Goal: Information Seeking & Learning: Learn about a topic

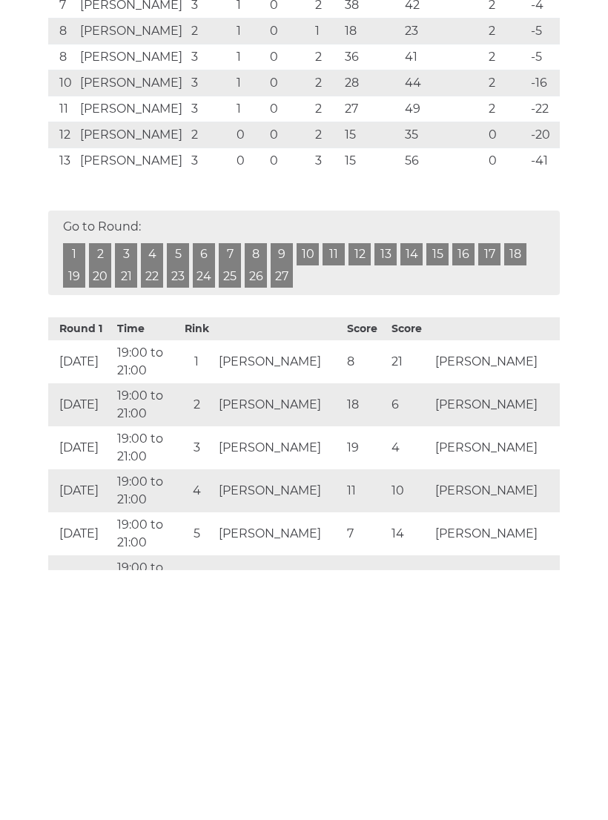
scroll to position [286, 0]
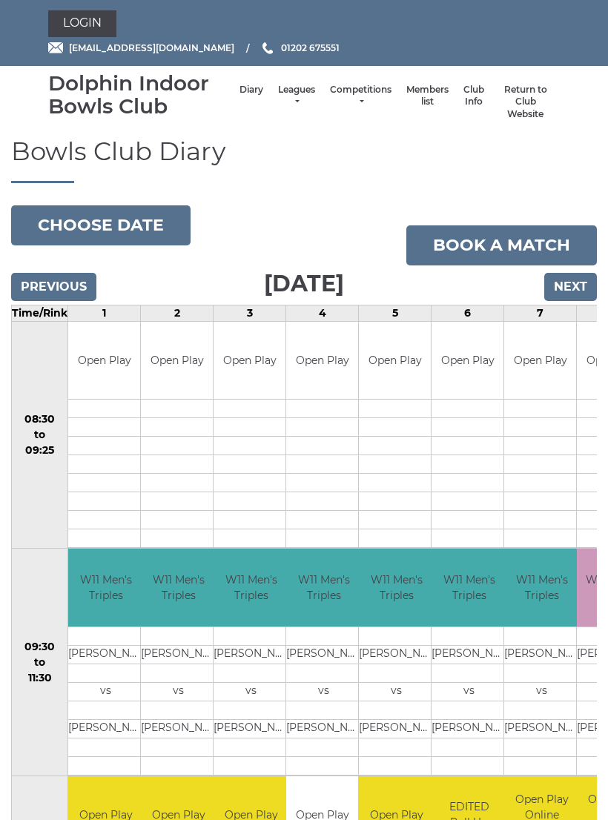
scroll to position [1, 0]
click at [291, 104] on link "Leagues" at bounding box center [296, 96] width 37 height 24
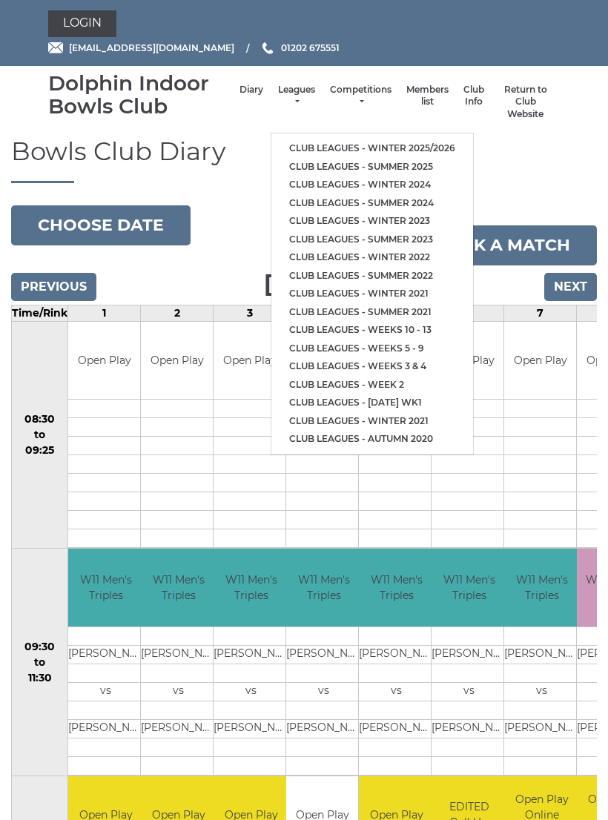
click at [359, 139] on link "Club leagues - Winter 2025/2026" at bounding box center [372, 148] width 202 height 19
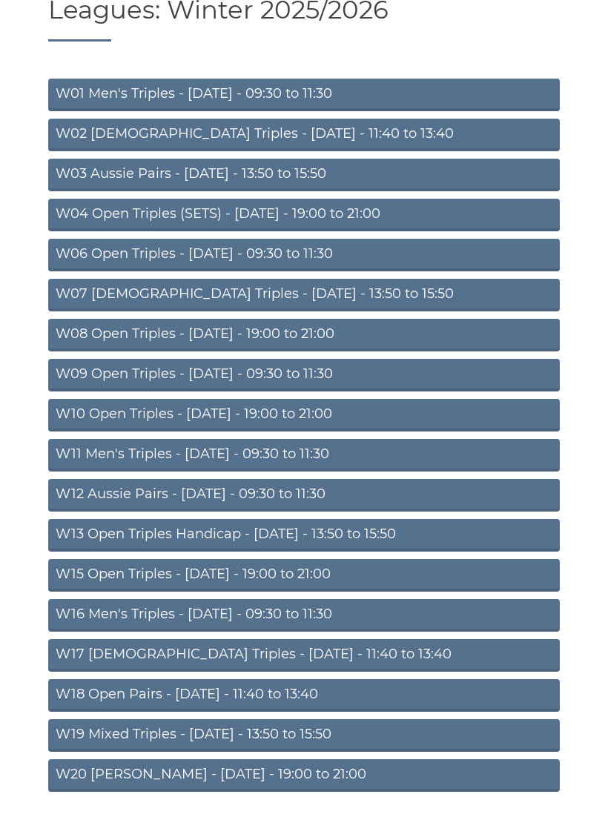
scroll to position [162, 0]
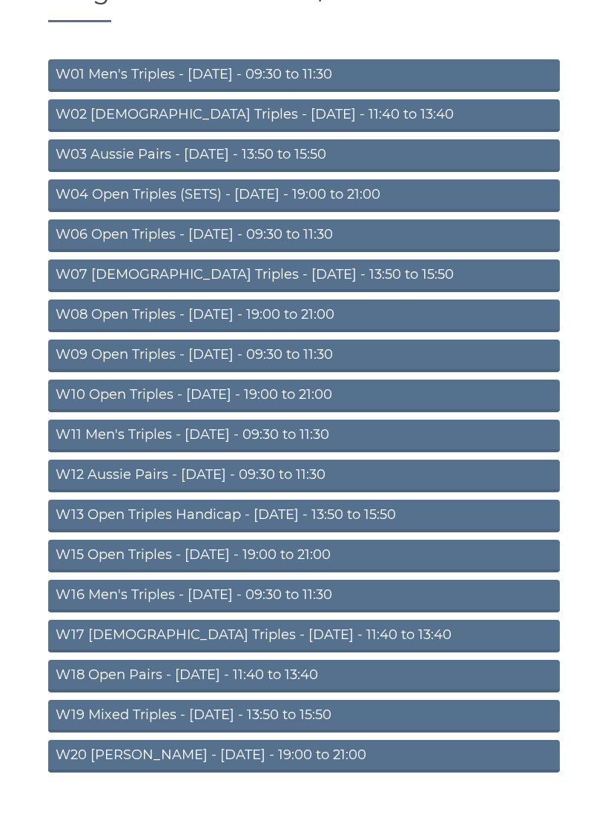
click at [301, 429] on link "W11 Men's Triples - Thursday - 09:30 to 11:30" at bounding box center [303, 435] width 511 height 33
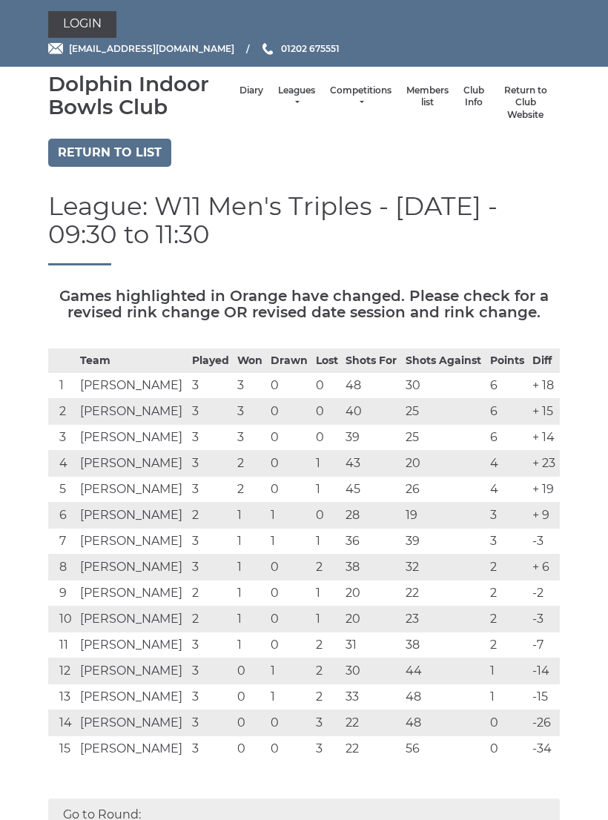
click at [293, 414] on td "0" at bounding box center [289, 412] width 45 height 26
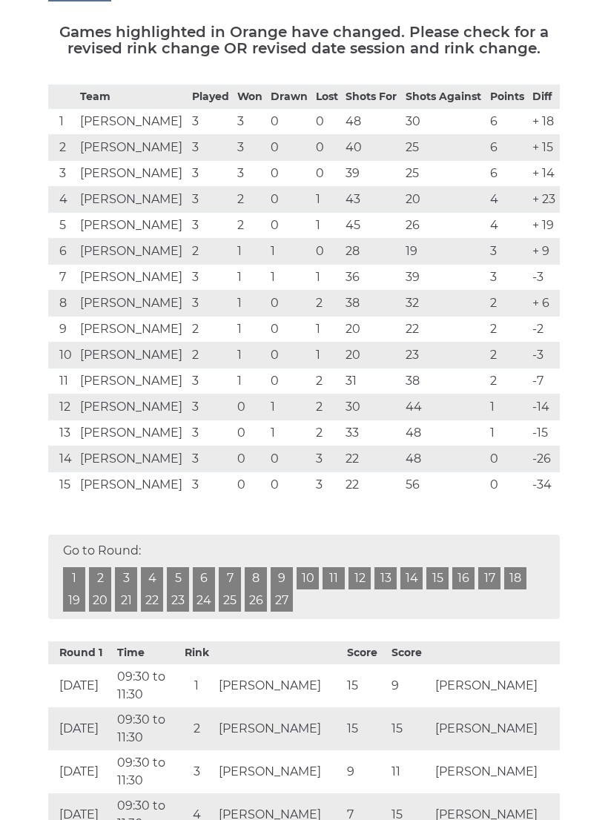
scroll to position [262, 0]
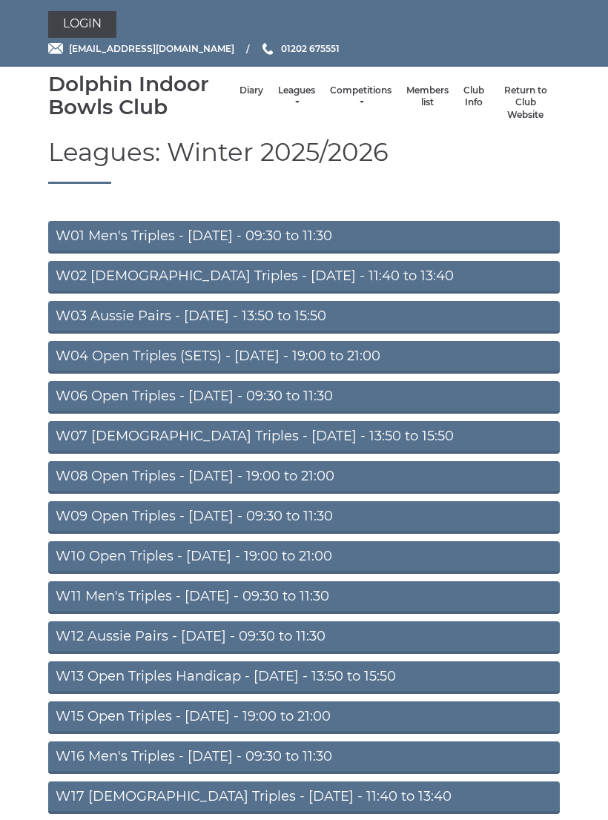
scroll to position [185, 0]
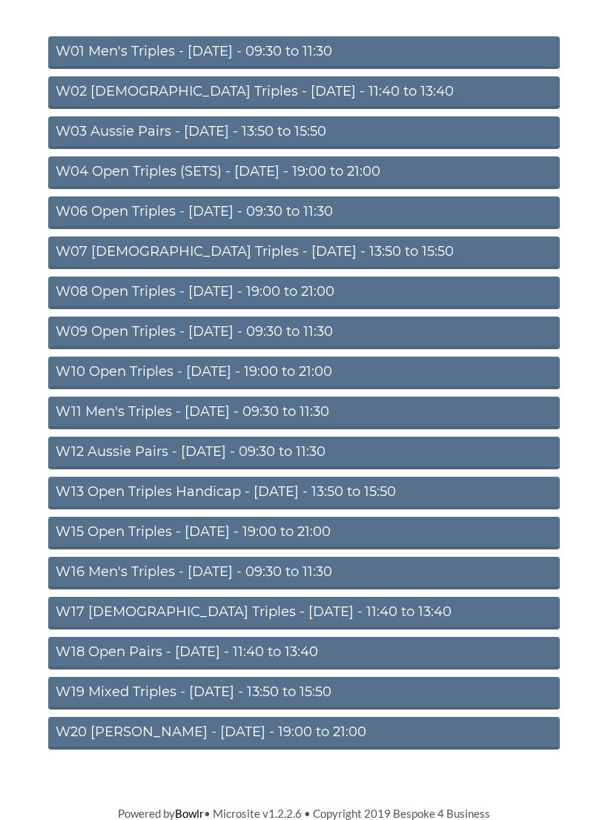
click at [587, 92] on section "Leagues: Winter 2025/2026 W01 Men's Triples - Monday - 09:30 to 11:30 W02 Ladie…" at bounding box center [304, 368] width 608 height 828
click at [580, 101] on section "Leagues: Winter 2025/2026 W01 Men's Triples - Monday - 09:30 to 11:30 W02 Ladie…" at bounding box center [304, 368] width 608 height 828
click at [359, 414] on link "W11 Men's Triples - [DATE] - 09:30 to 11:30" at bounding box center [303, 412] width 511 height 33
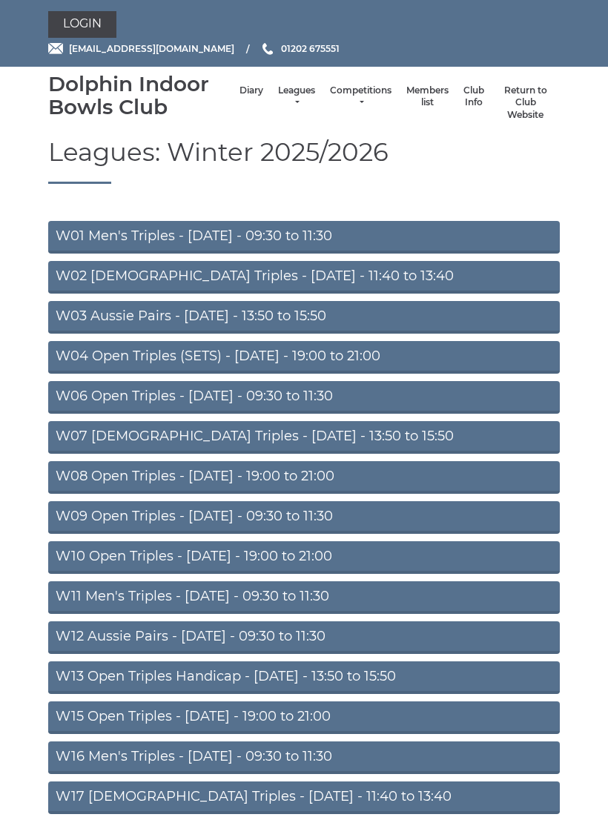
scroll to position [185, 0]
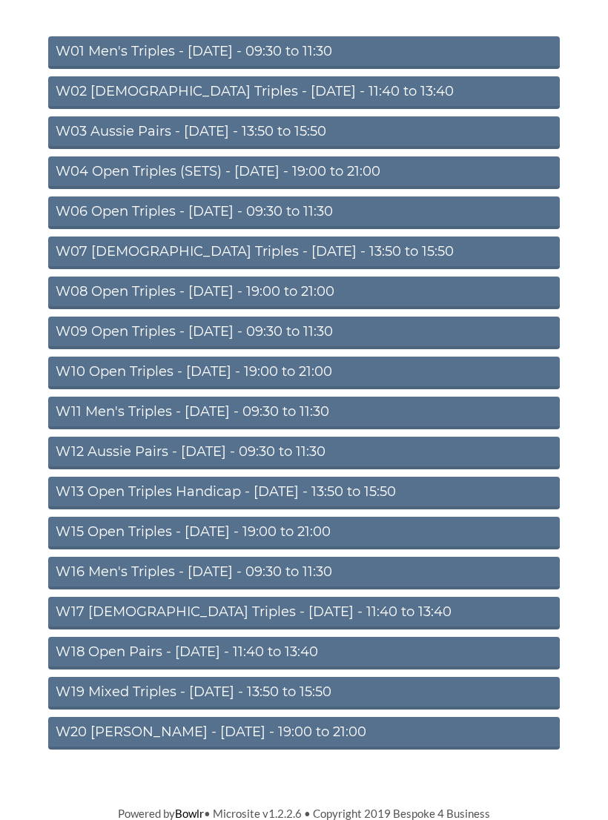
click at [235, 368] on link "W10 Open Triples - [DATE] - 19:00 to 21:00" at bounding box center [303, 372] width 511 height 33
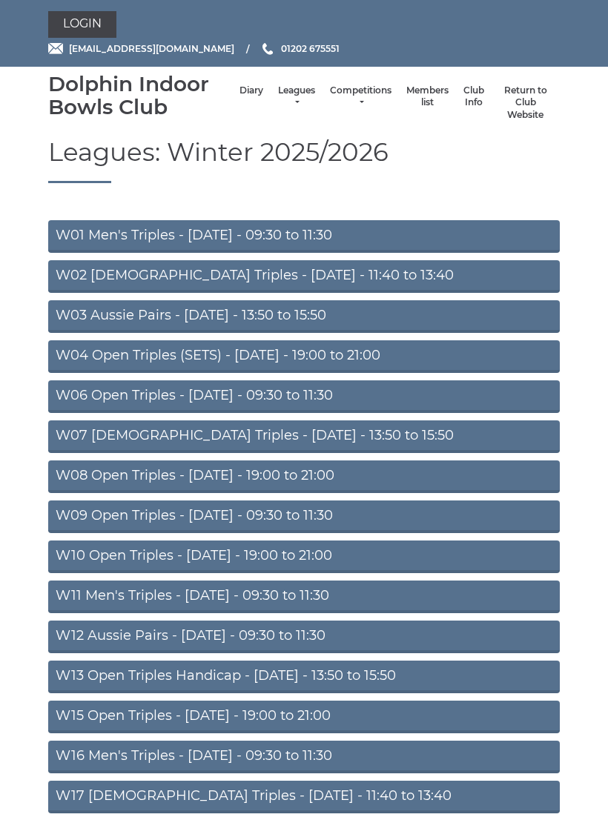
scroll to position [185, 0]
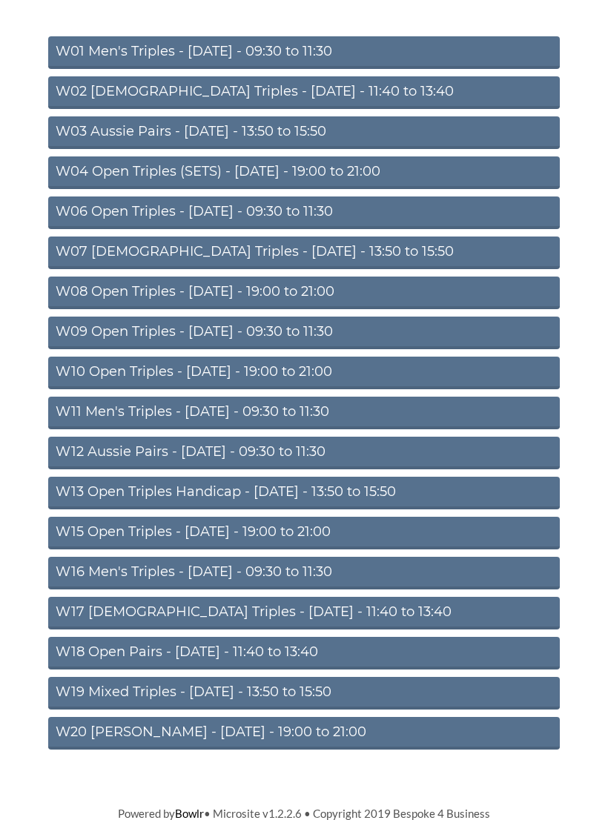
click at [262, 533] on link "W15 Open Triples - [DATE] - 19:00 to 21:00" at bounding box center [303, 533] width 511 height 33
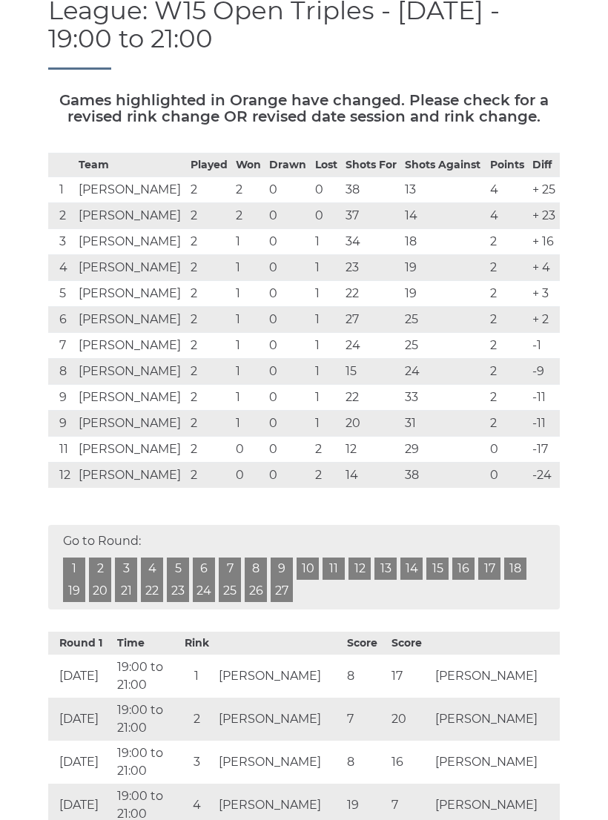
scroll to position [195, 0]
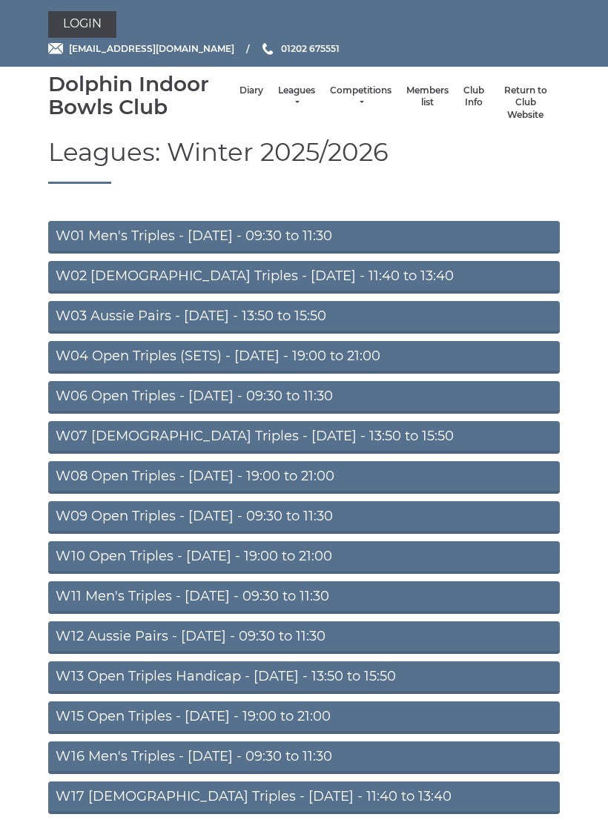
scroll to position [185, 0]
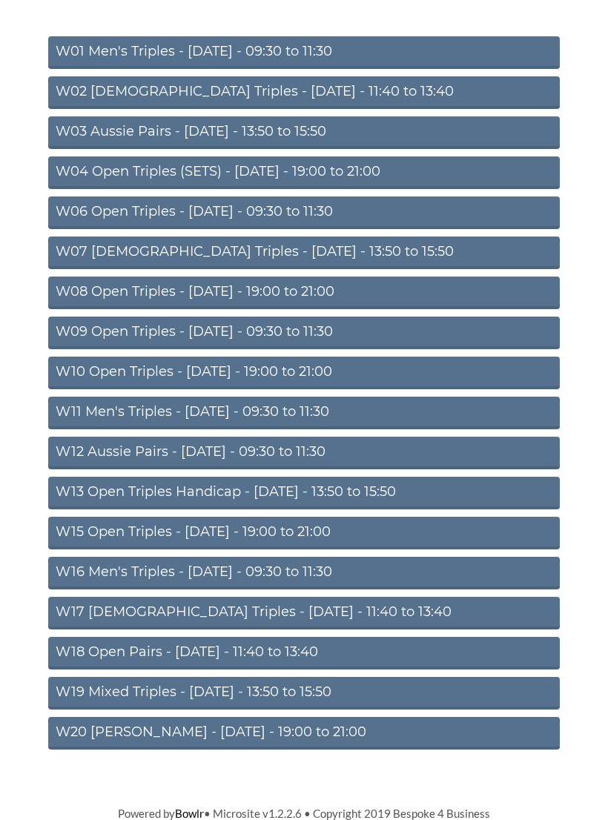
click at [362, 327] on link "W09 Open Triples - Wednesday - 09:30 to 11:30" at bounding box center [303, 332] width 511 height 33
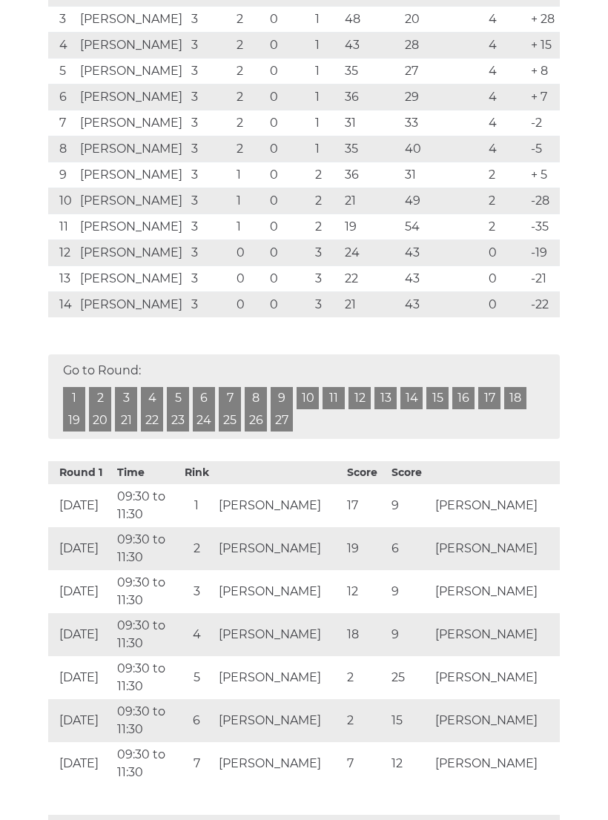
scroll to position [263, 0]
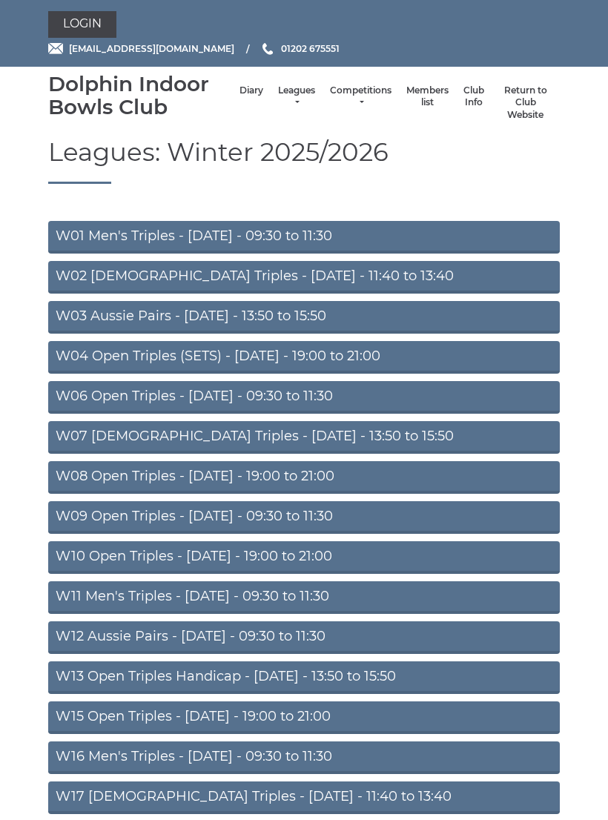
scroll to position [185, 0]
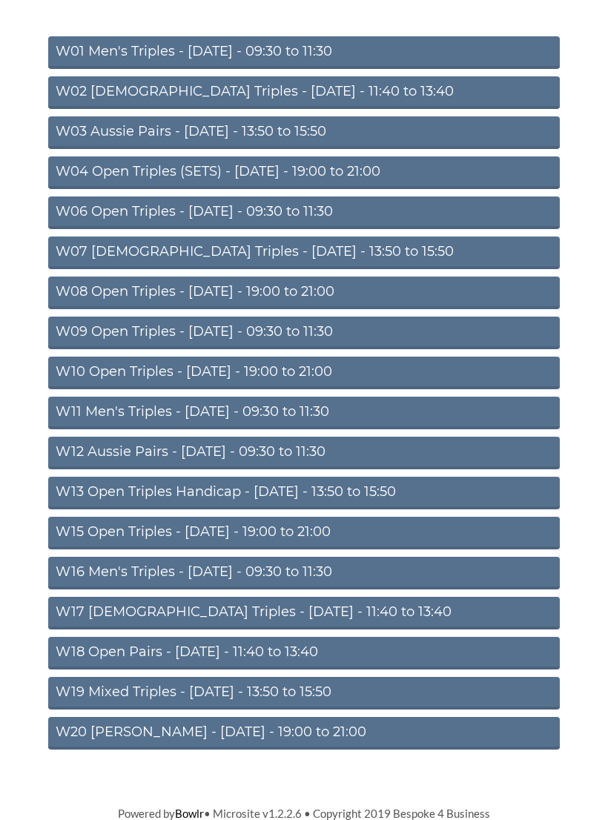
click at [353, 212] on link "W06 Open Triples - [DATE] - 09:30 to 11:30" at bounding box center [303, 212] width 511 height 33
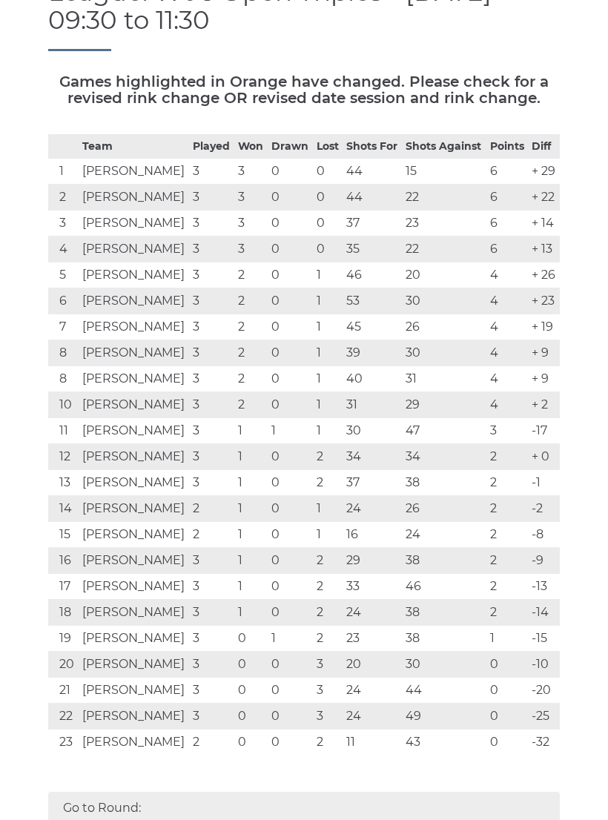
scroll to position [215, 0]
